Goal: Task Accomplishment & Management: Manage account settings

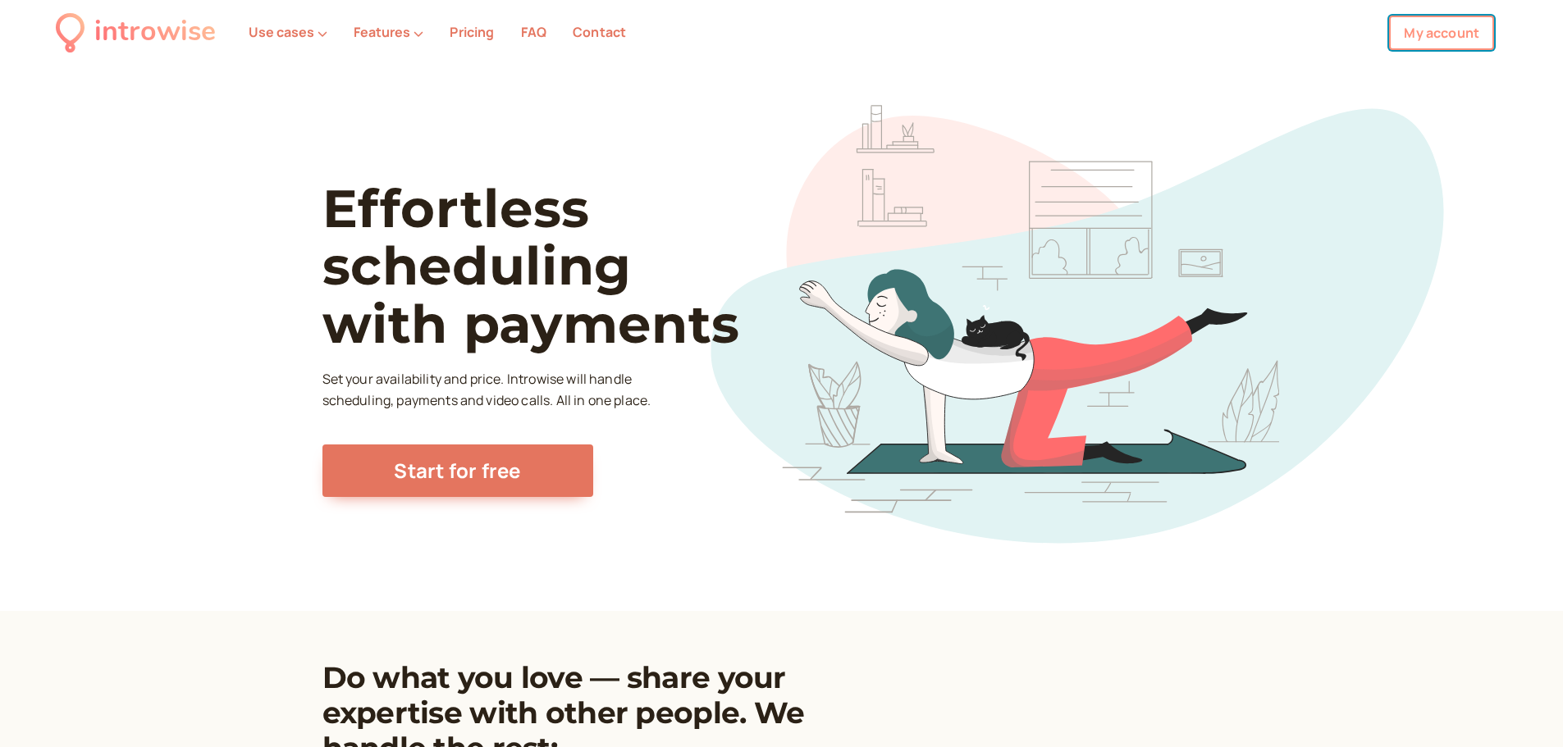
click at [1447, 28] on link "My account" at bounding box center [1441, 33] width 105 height 34
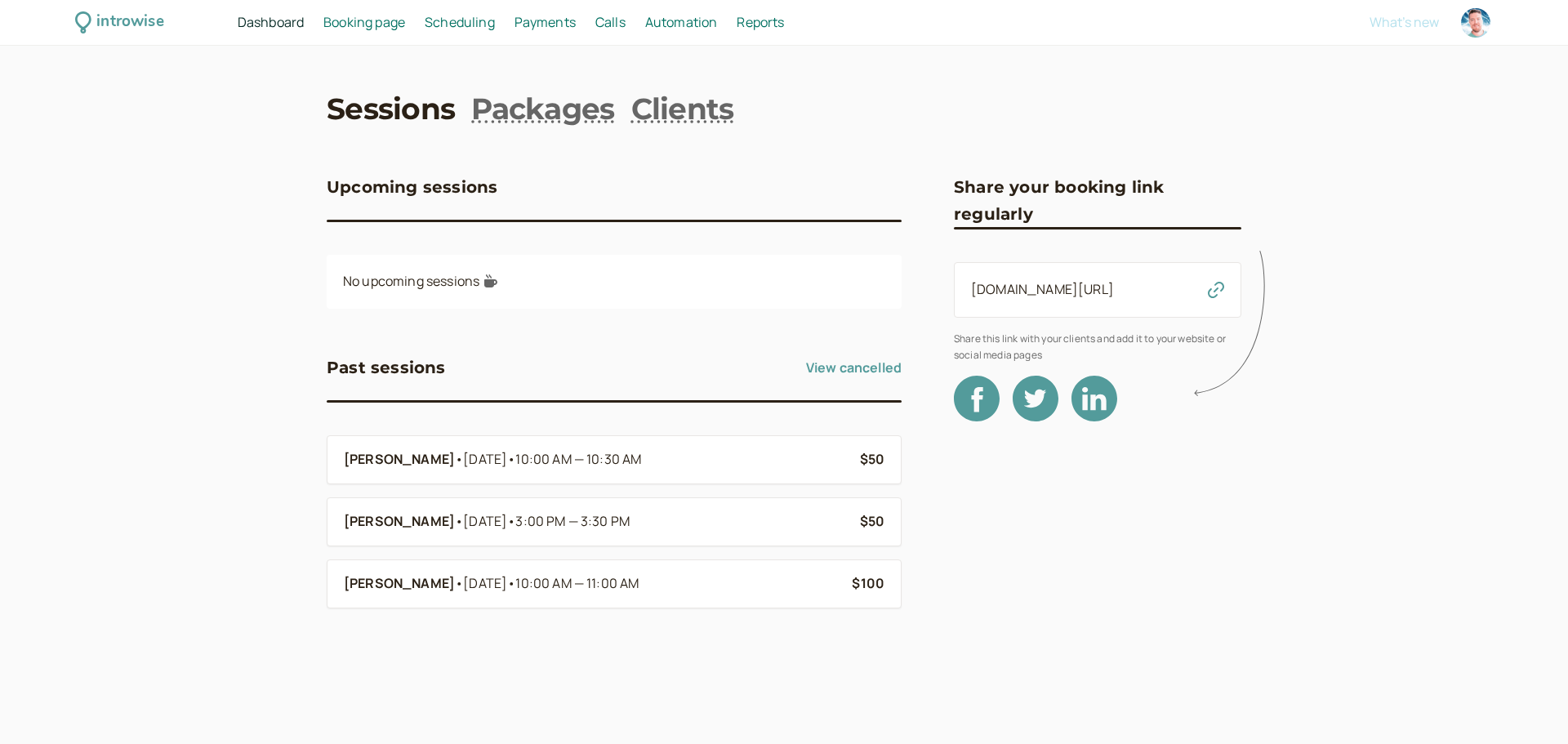
click at [381, 25] on span "Booking page" at bounding box center [364, 22] width 82 height 18
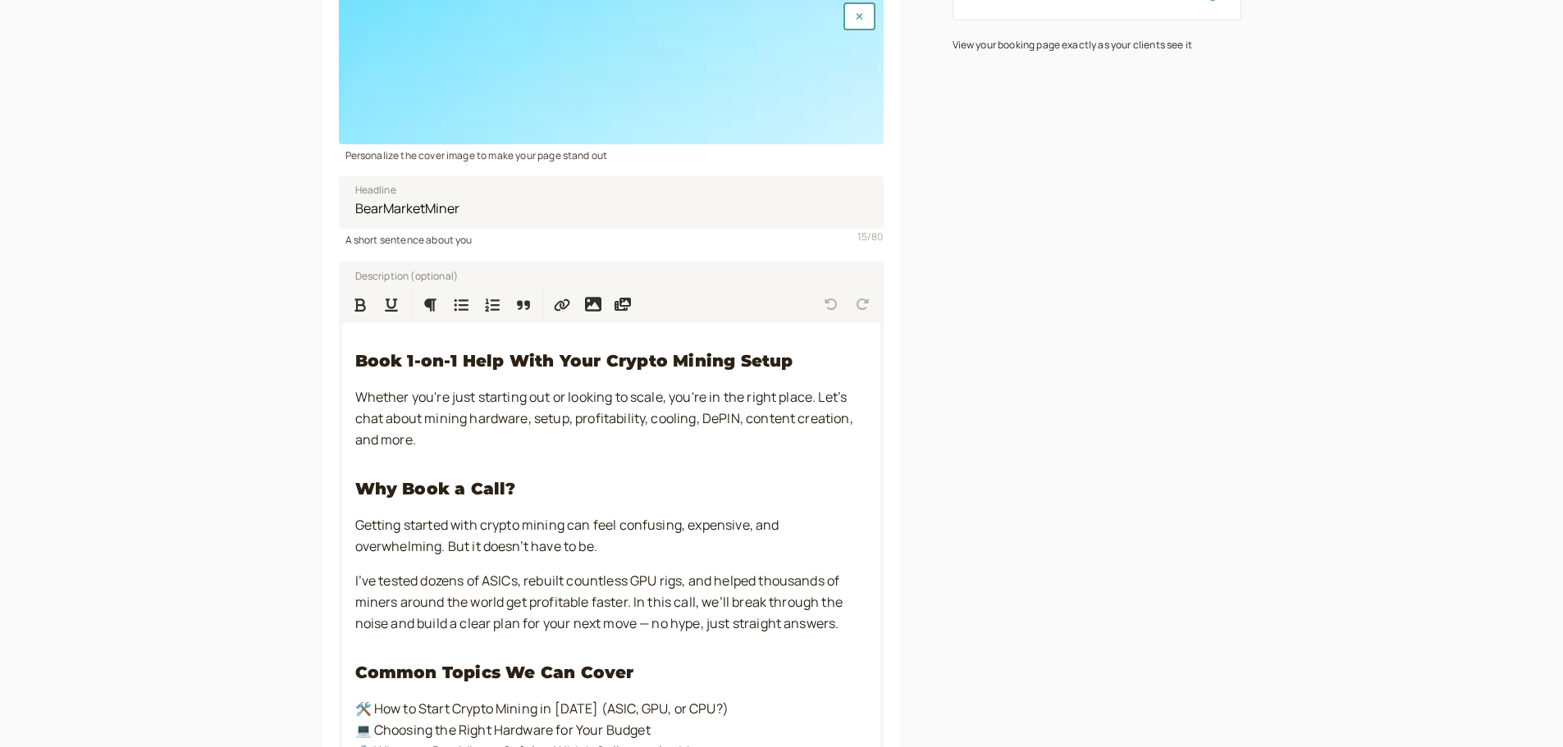
scroll to position [547, 0]
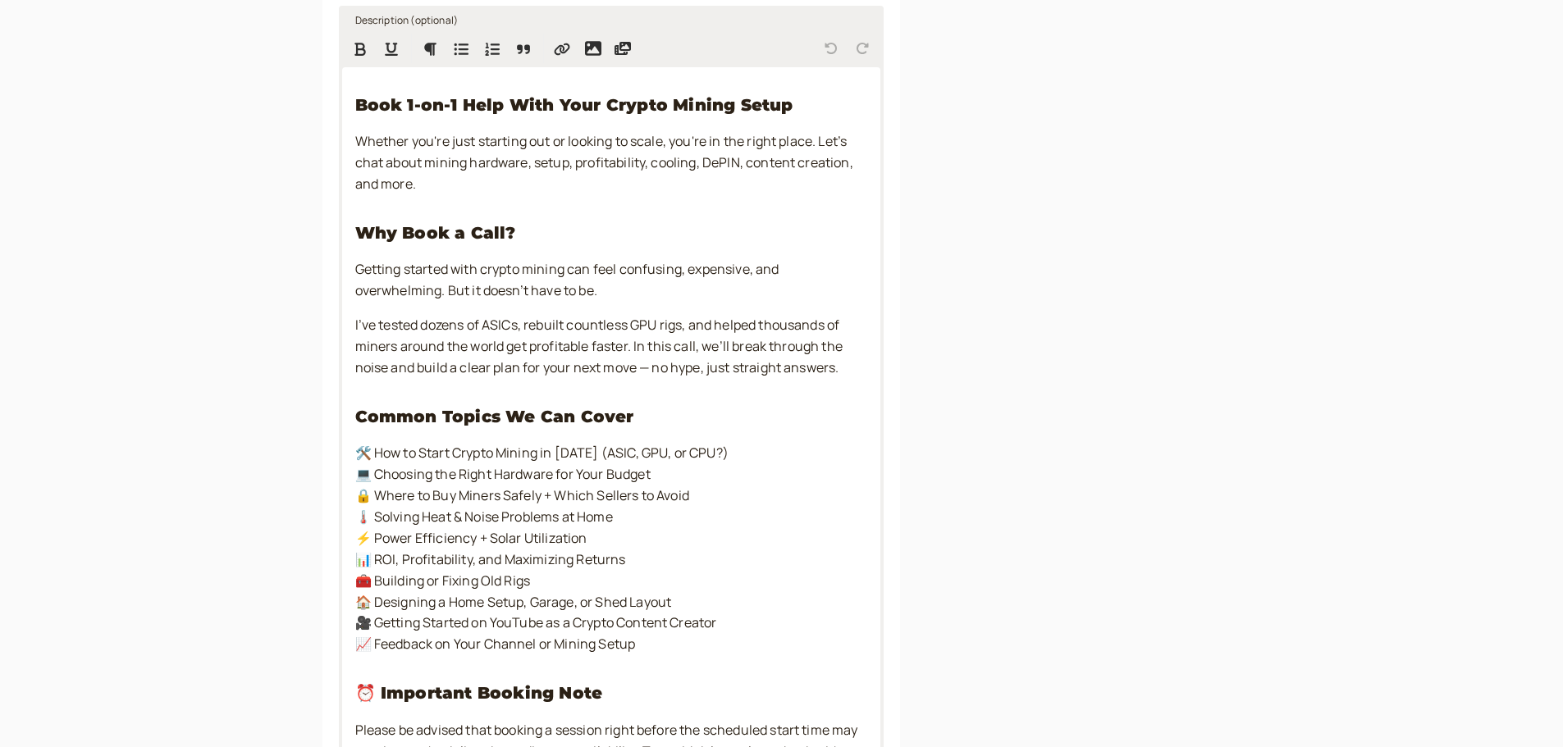
drag, startPoint x: 482, startPoint y: 539, endPoint x: 631, endPoint y: 534, distance: 148.6
click at [631, 534] on p "🛠️ How to Start Crypto Mining in [DATE] (ASIC, GPU, or CPU?) 💻 Choosing the Rig…" at bounding box center [611, 549] width 512 height 213
click at [1007, 578] on div "View as a client [DOMAIN_NAME][URL] View your booking page exactly as your clie…" at bounding box center [1097, 355] width 289 height 1521
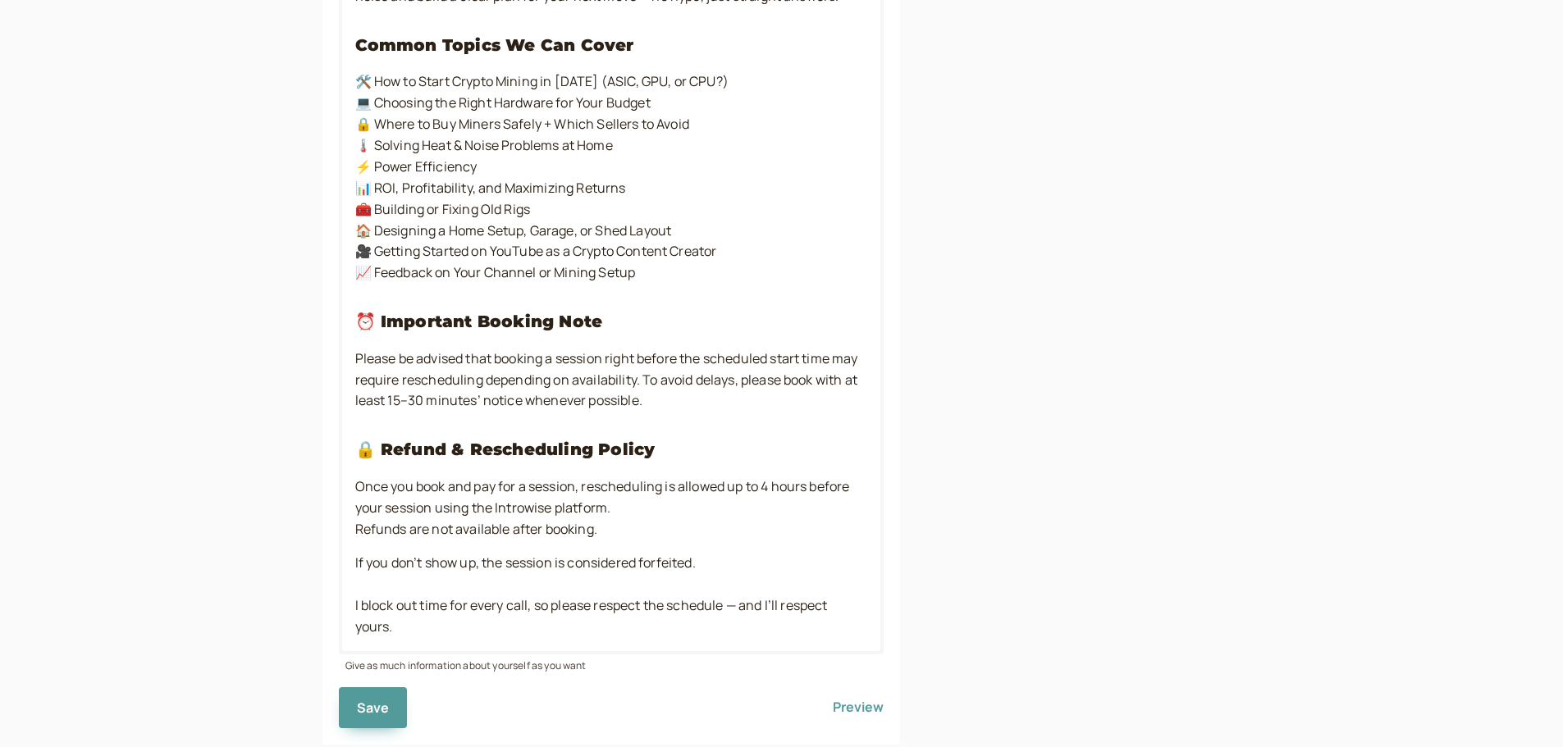
scroll to position [962, 0]
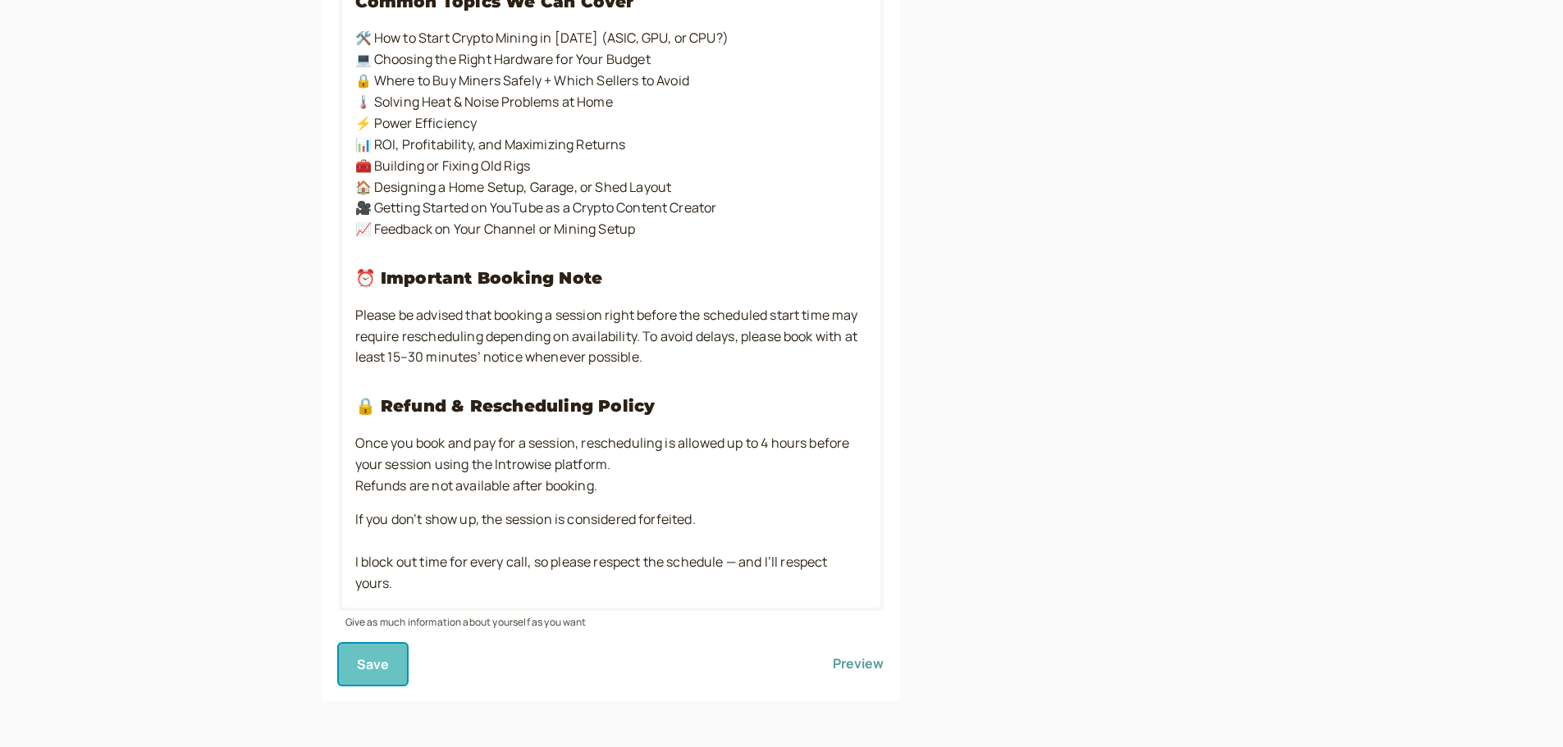
click at [376, 665] on span "Save" at bounding box center [373, 665] width 33 height 18
